Goal: Find specific page/section: Find specific page/section

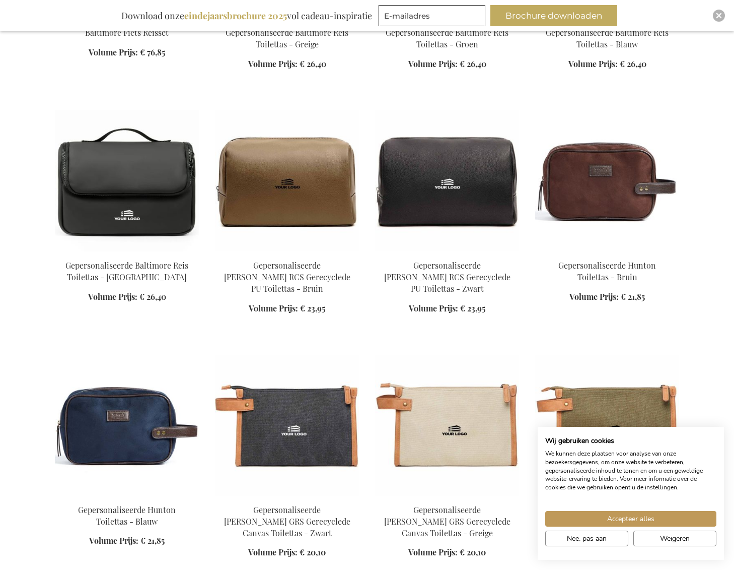
scroll to position [878, 0]
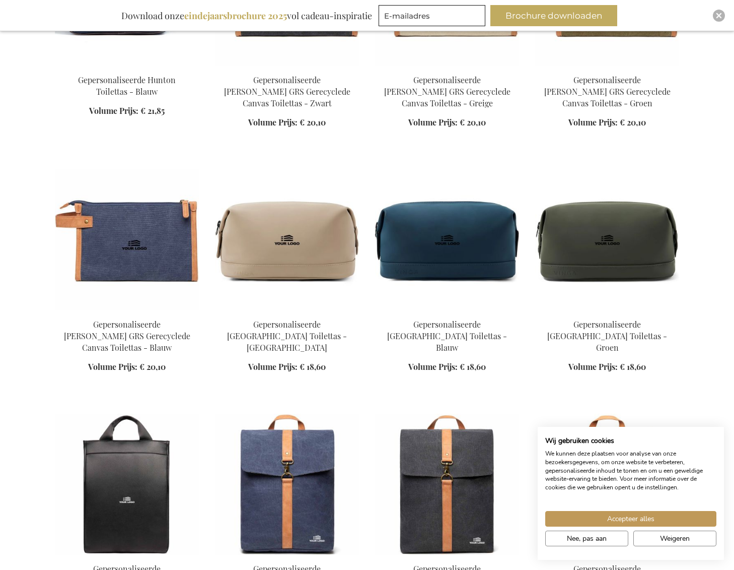
scroll to position [1434, 0]
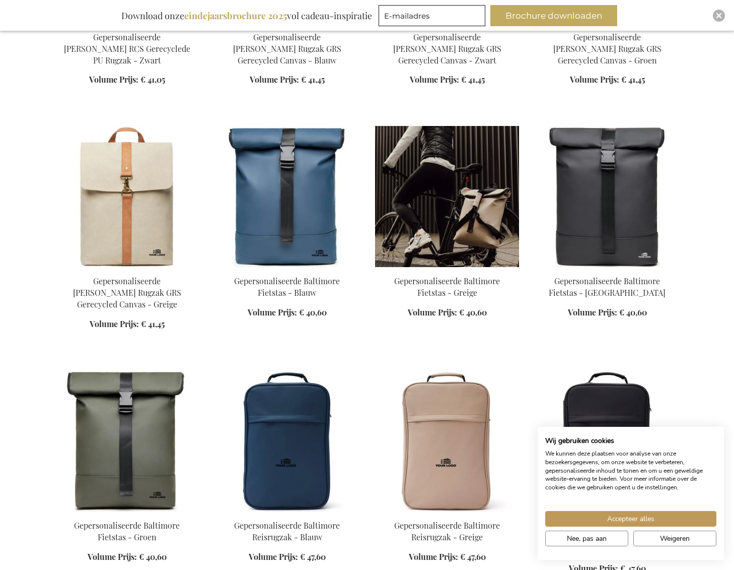
scroll to position [1801, 0]
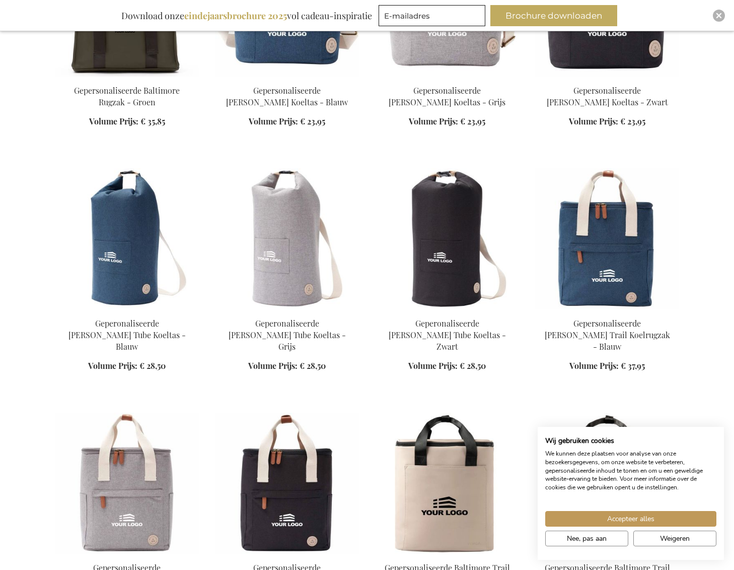
scroll to position [2836, 0]
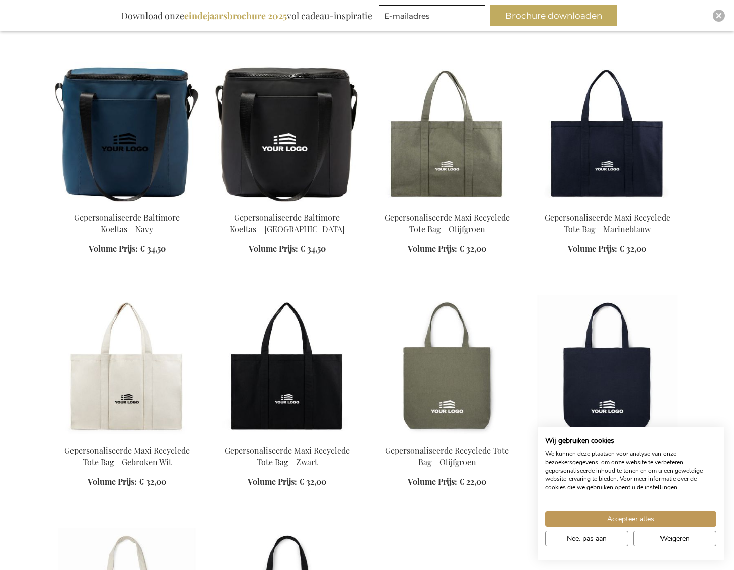
scroll to position [3857, 0]
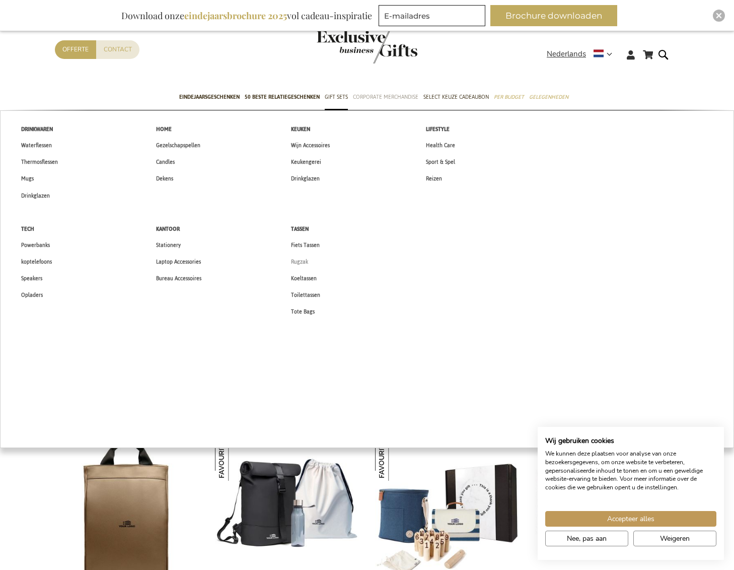
click at [304, 260] on span "Rugzak" at bounding box center [299, 261] width 17 height 11
